Goal: Information Seeking & Learning: Compare options

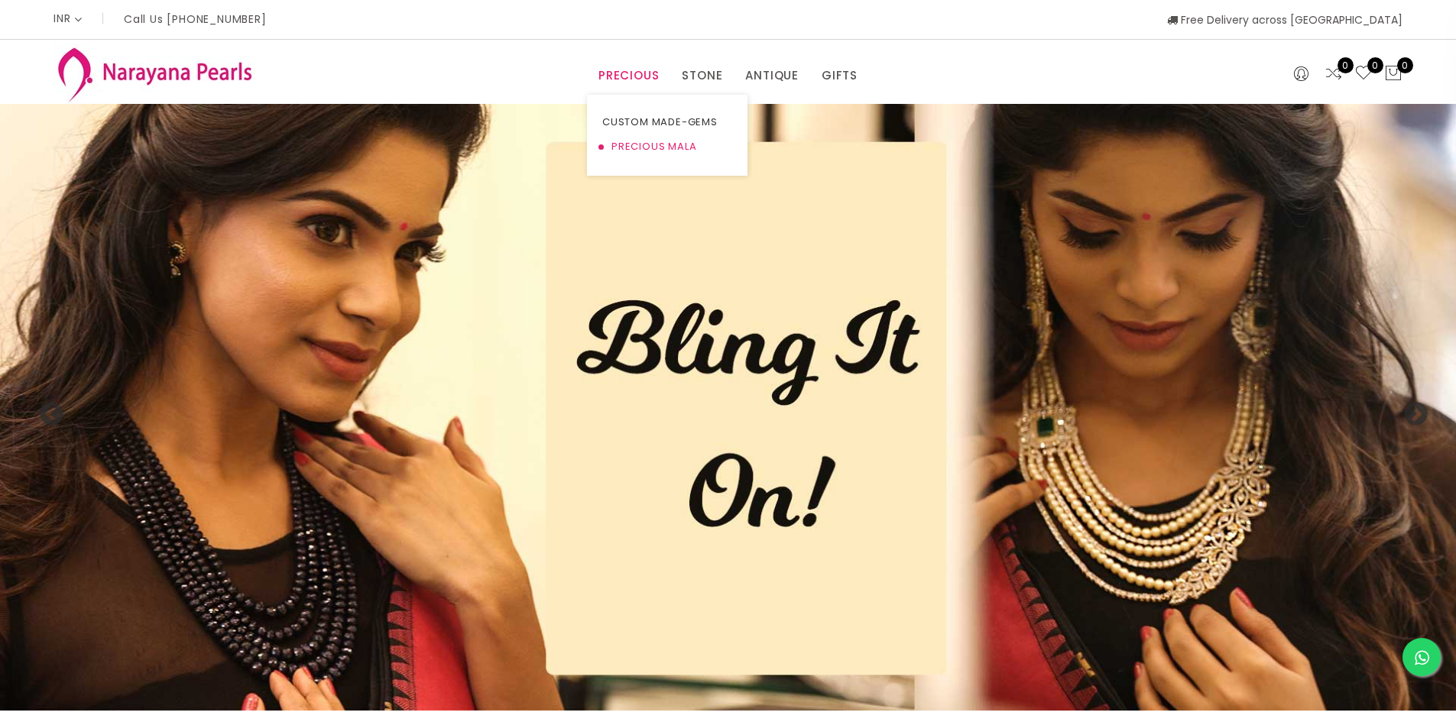
click at [646, 151] on link "PRECIOUS MALA" at bounding box center [667, 147] width 130 height 24
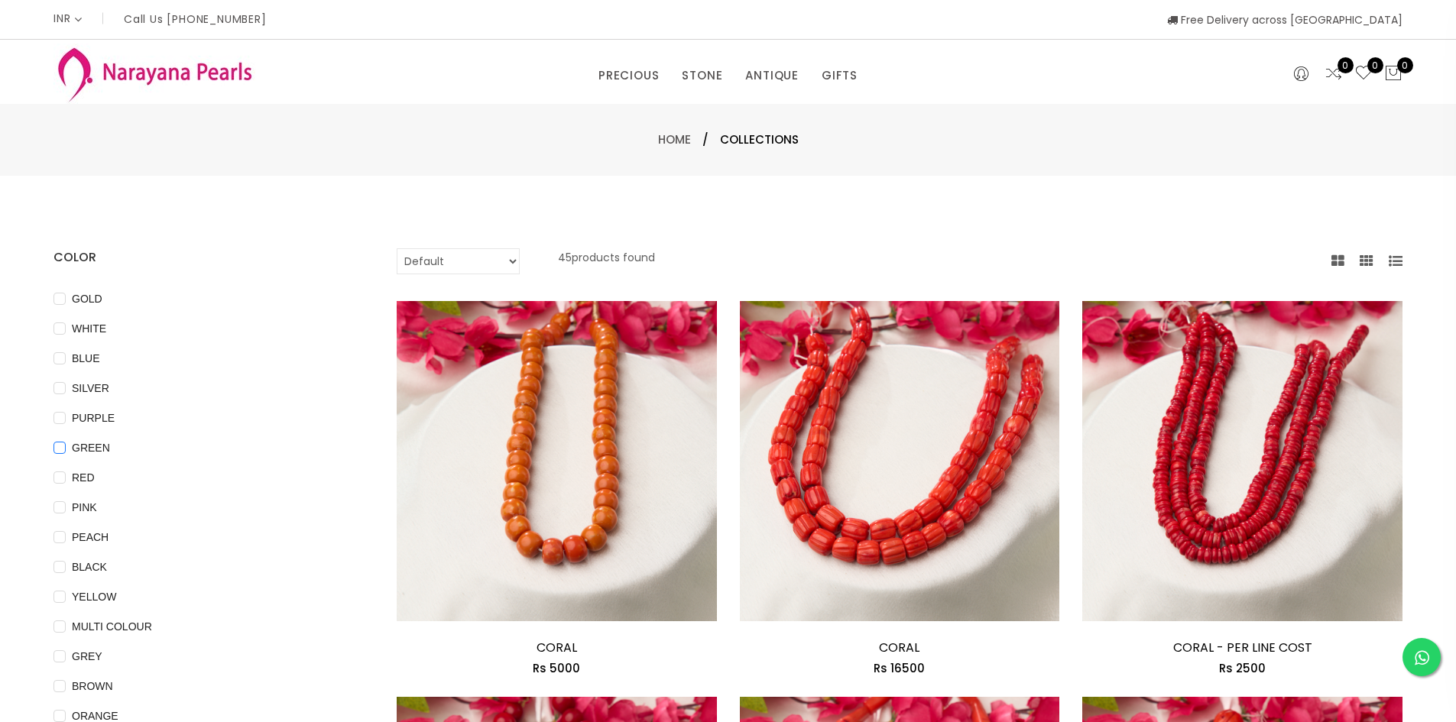
click at [66, 446] on span "GREEN" at bounding box center [91, 447] width 50 height 17
click at [66, 446] on input "GREEN" at bounding box center [59, 459] width 12 height 34
checkbox input "true"
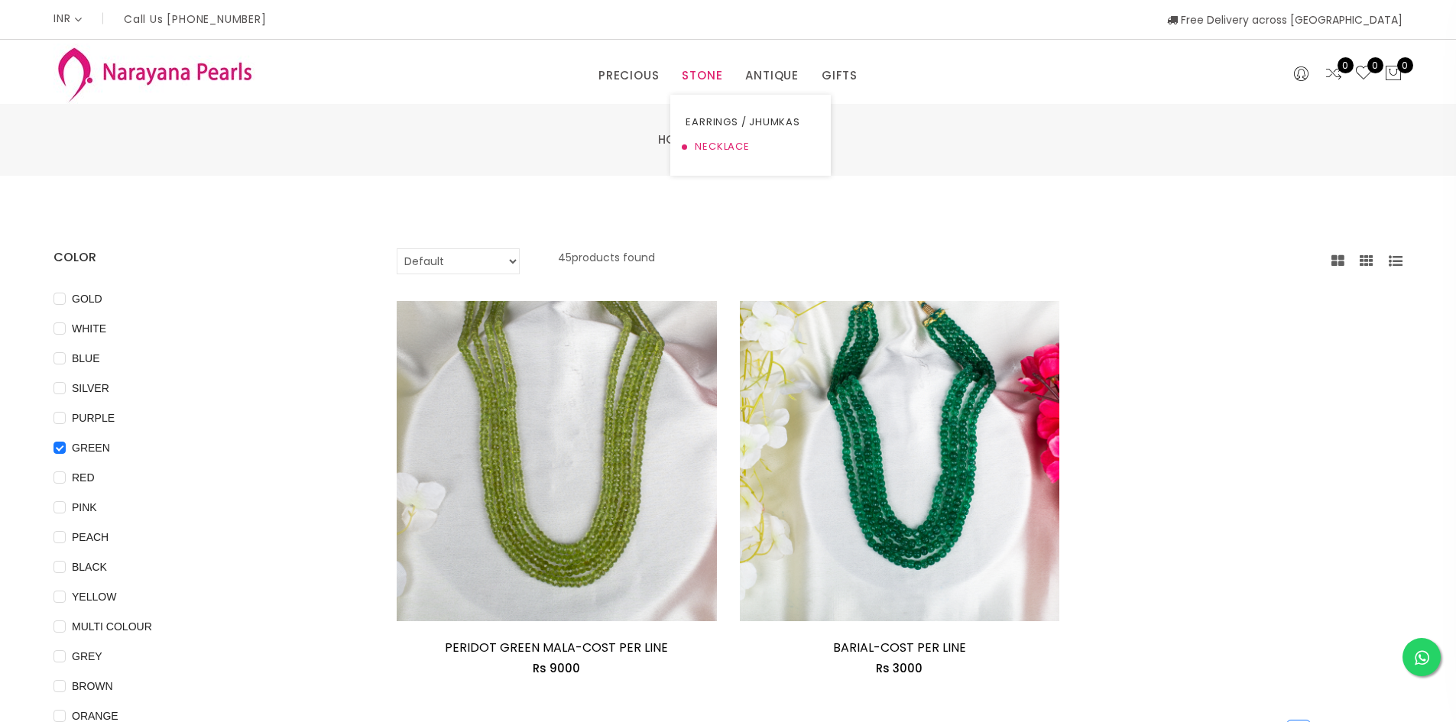
click at [707, 143] on link "NECKLACE" at bounding box center [750, 147] width 130 height 24
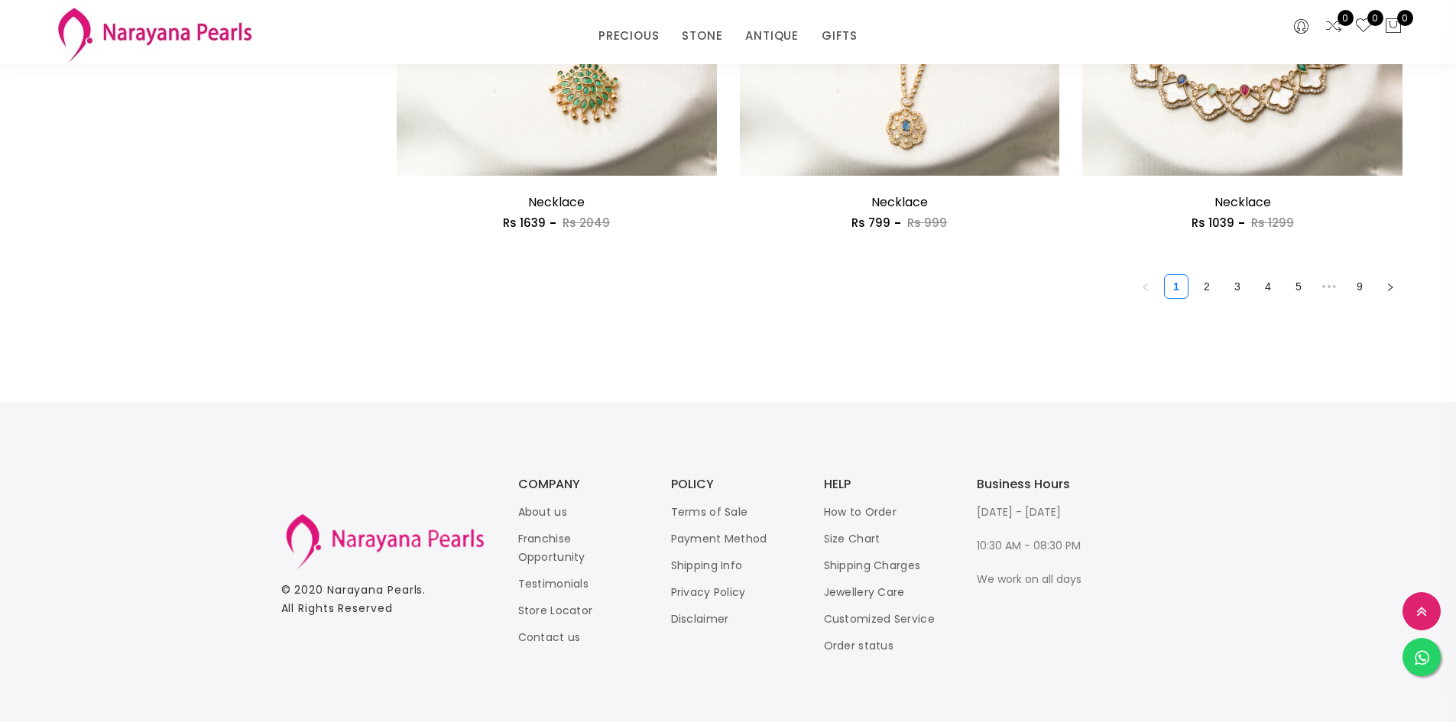
scroll to position [2764, 0]
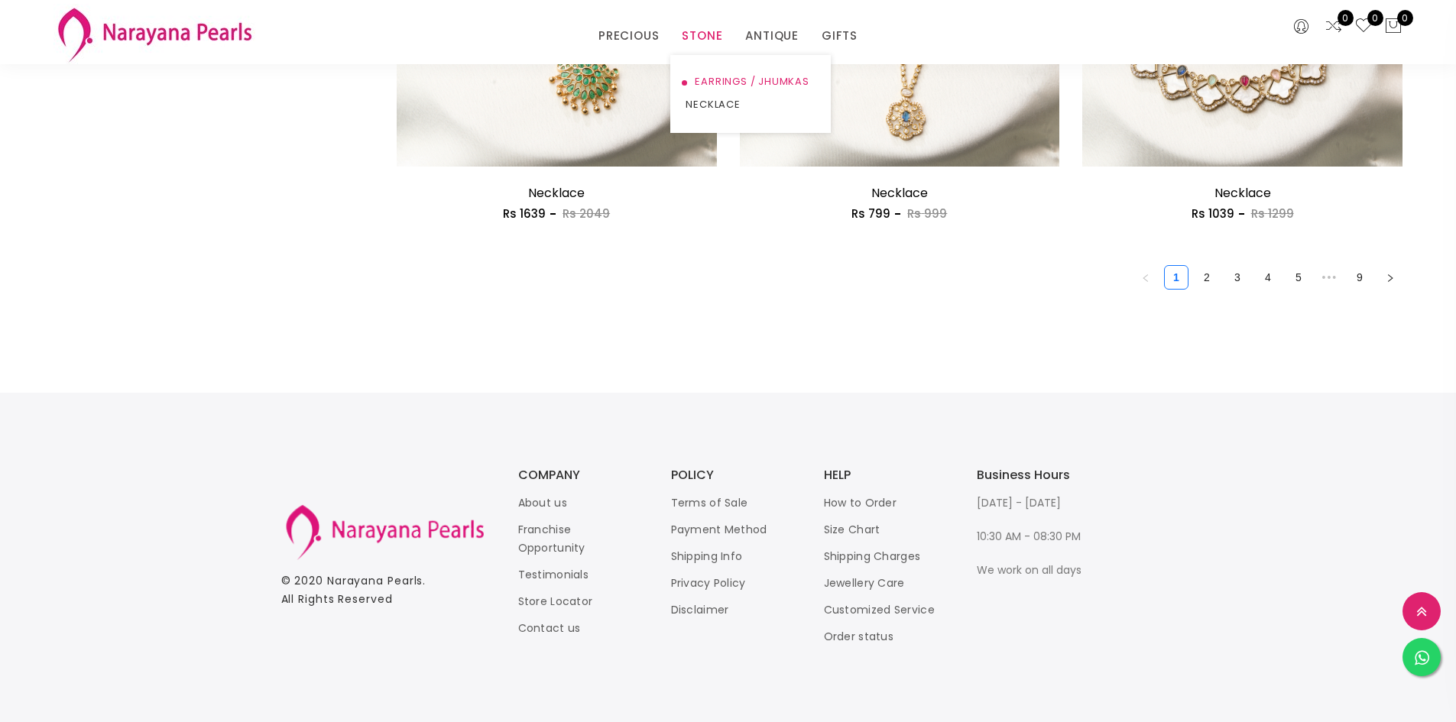
click at [711, 79] on link "EARRINGS / JHUMKAS" at bounding box center [750, 81] width 130 height 23
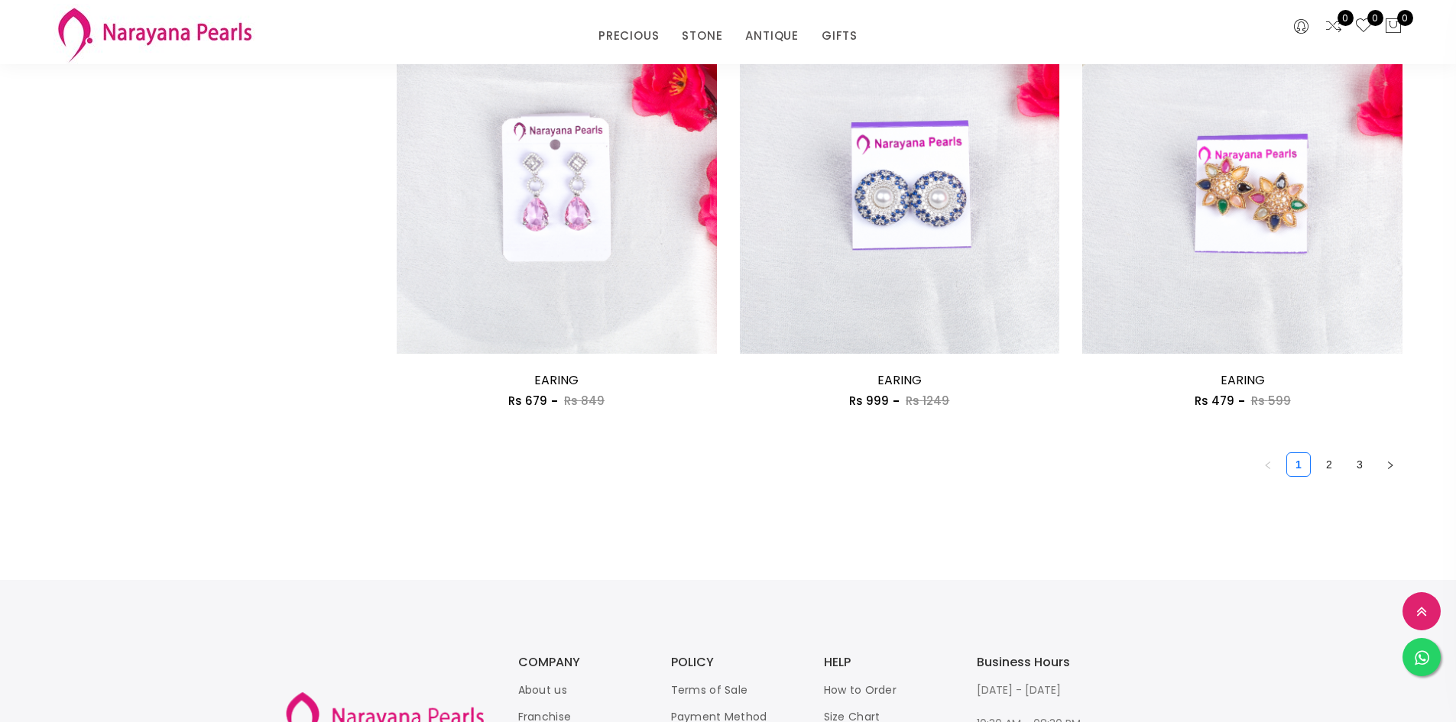
scroll to position [2598, 0]
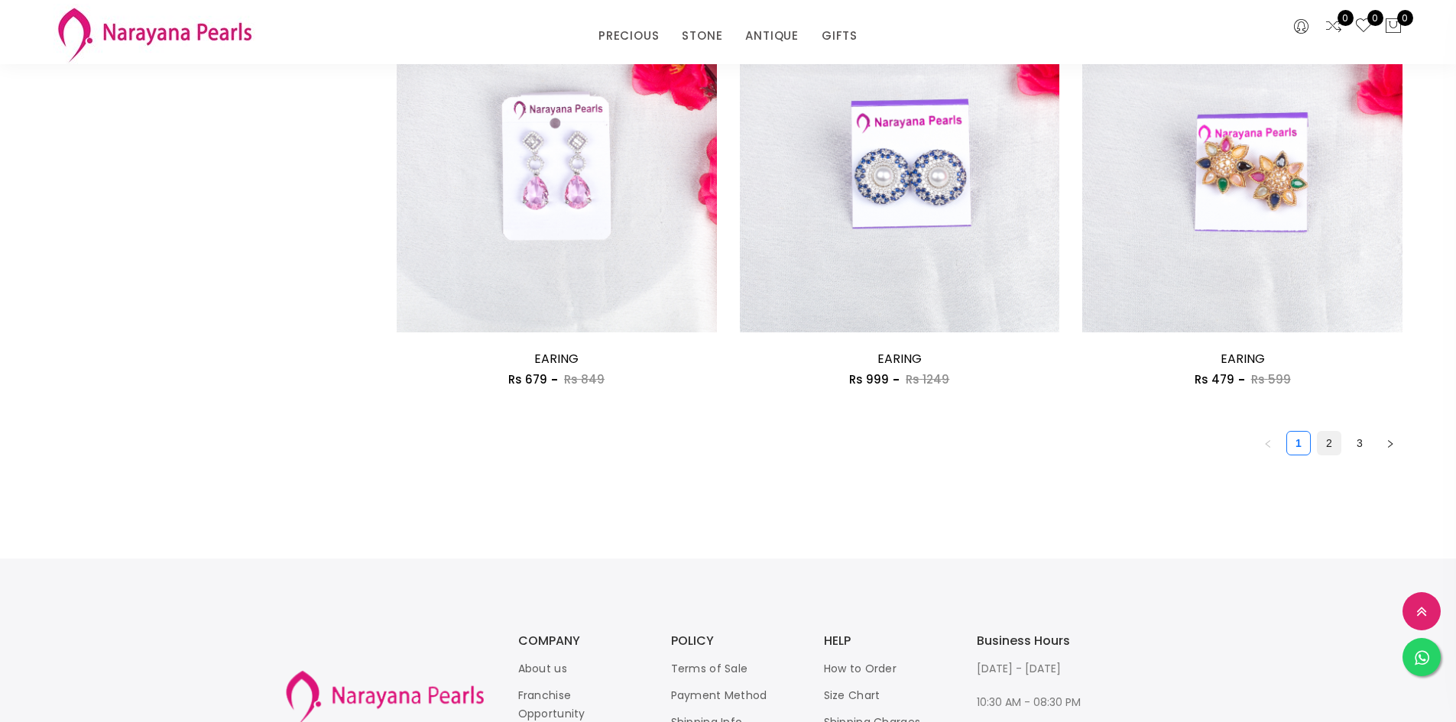
click at [1333, 447] on link "2" at bounding box center [1328, 443] width 23 height 23
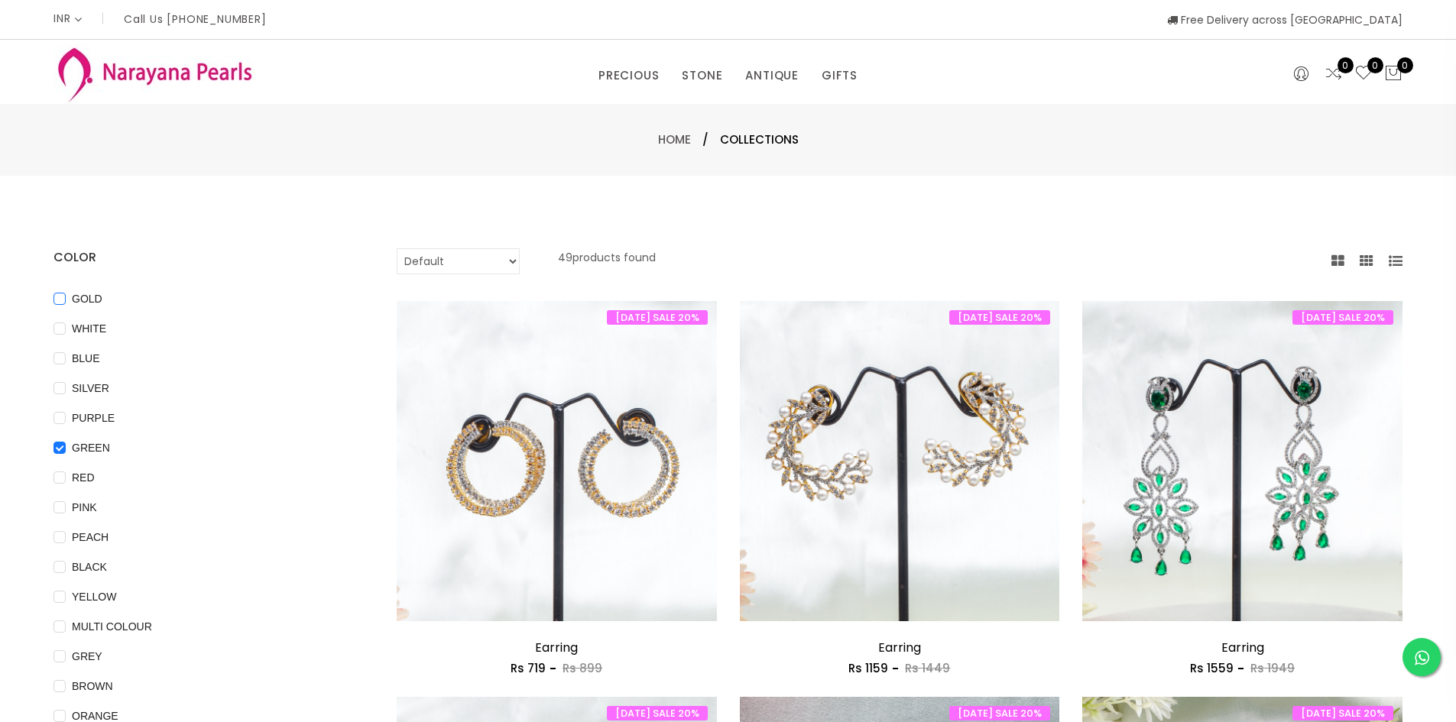
click at [57, 304] on input "GOLD" at bounding box center [59, 310] width 12 height 34
checkbox input "true"
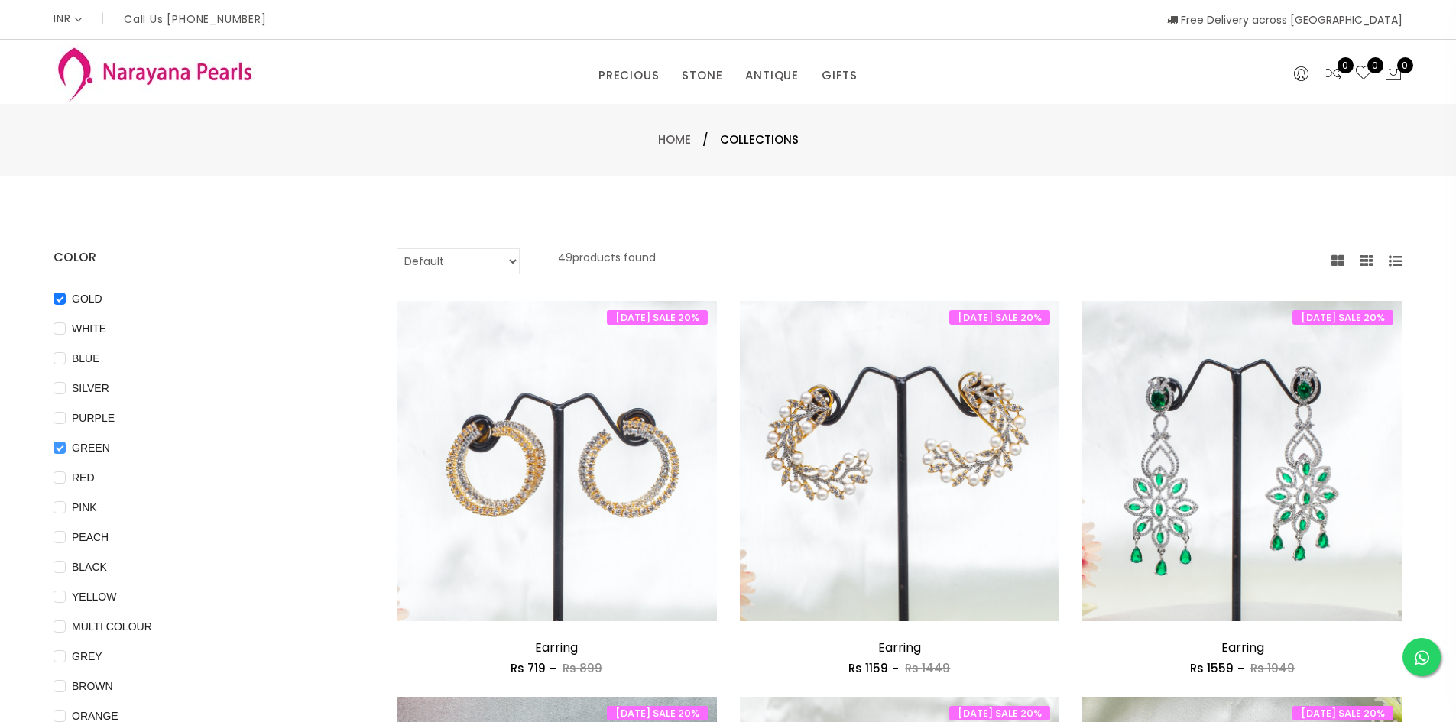
click at [60, 449] on input "GREEN" at bounding box center [59, 459] width 12 height 34
checkbox input "false"
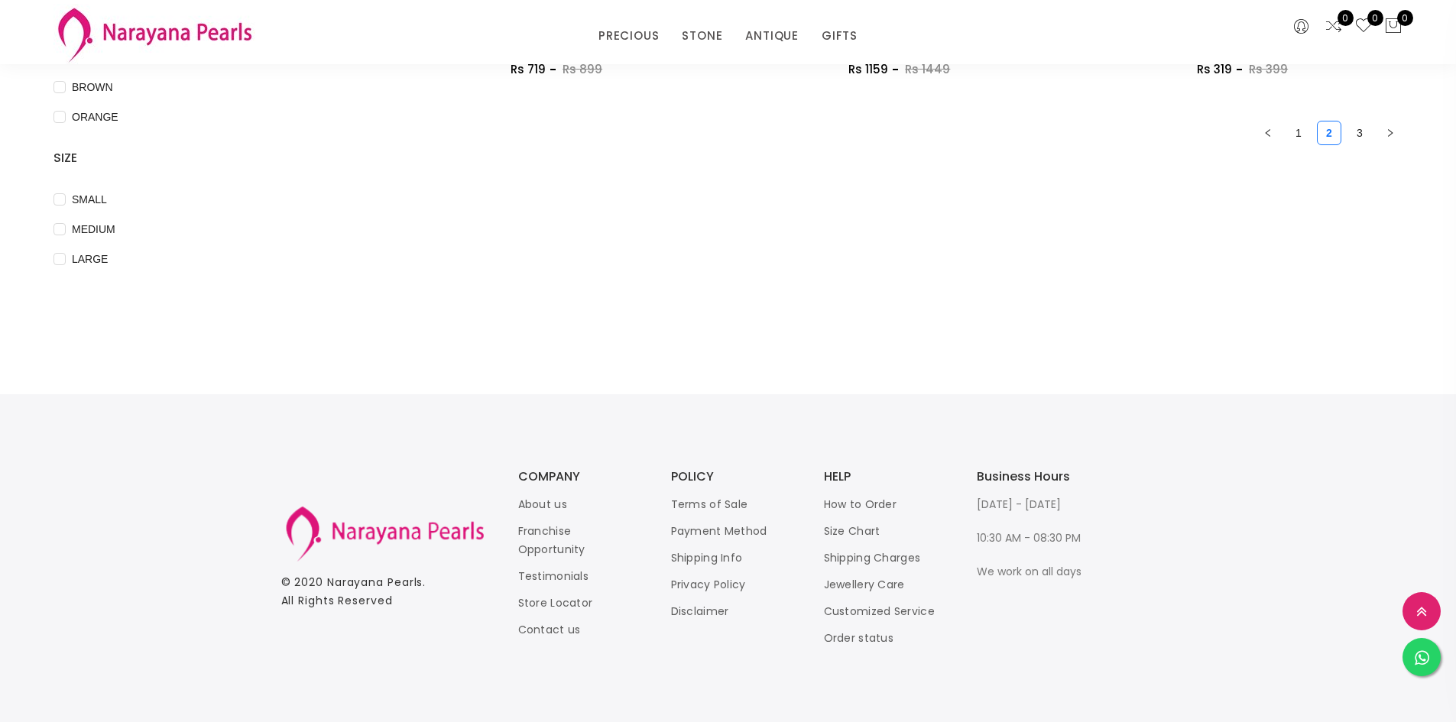
scroll to position [536, 0]
